Goal: Navigation & Orientation: Understand site structure

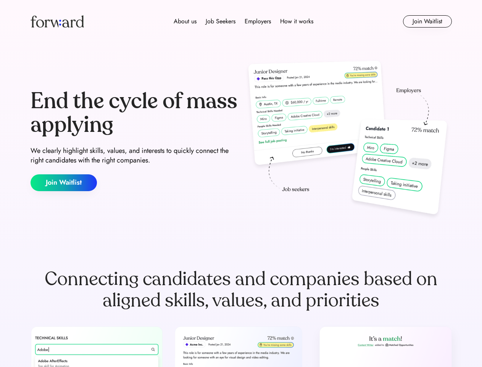
click at [241, 183] on div "End the cycle of mass applying We clearly highlight skills, values, and interes…" at bounding box center [242, 140] width 422 height 164
click at [241, 21] on div "About us Job Seekers Employers How it works" at bounding box center [243, 21] width 301 height 9
click at [57, 21] on img at bounding box center [57, 21] width 53 height 12
click at [244, 21] on div "About us Job Seekers Employers How it works" at bounding box center [243, 21] width 301 height 9
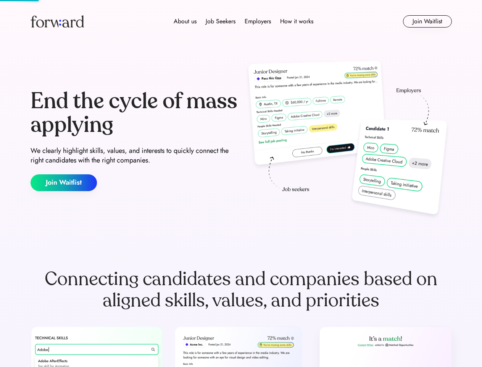
click at [185, 21] on div "About us" at bounding box center [185, 21] width 23 height 9
click at [221, 21] on div "Job Seekers" at bounding box center [221, 21] width 30 height 9
click at [258, 21] on div "Employers" at bounding box center [258, 21] width 26 height 9
click at [296, 21] on div "How it works" at bounding box center [296, 21] width 33 height 9
click at [427, 21] on button "Join Waitlist" at bounding box center [427, 21] width 49 height 12
